Goal: Check status: Check status

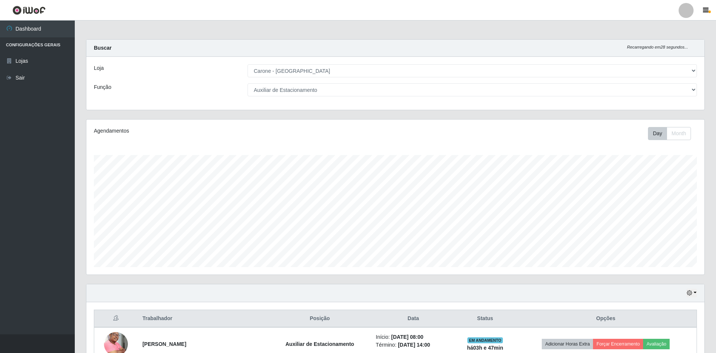
select select "528"
select select "4"
select select "528"
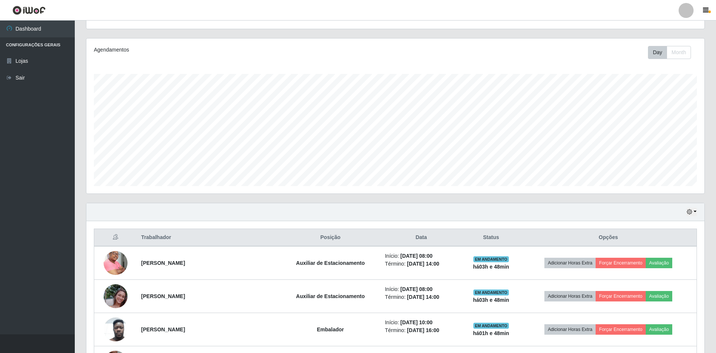
scroll to position [6, 0]
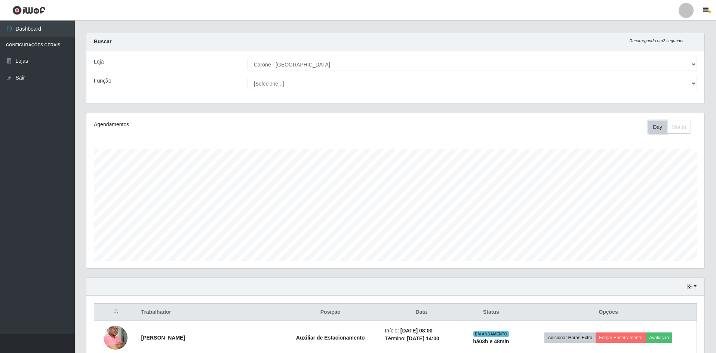
click at [661, 130] on button "Day" at bounding box center [657, 127] width 19 height 13
click at [688, 128] on button "Month" at bounding box center [679, 127] width 24 height 13
click at [656, 131] on button "Day" at bounding box center [657, 127] width 19 height 13
